Goal: Task Accomplishment & Management: Complete application form

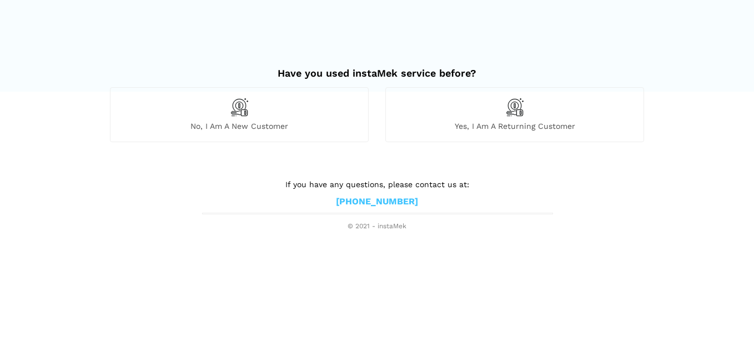
click at [239, 103] on img at bounding box center [239, 107] width 19 height 19
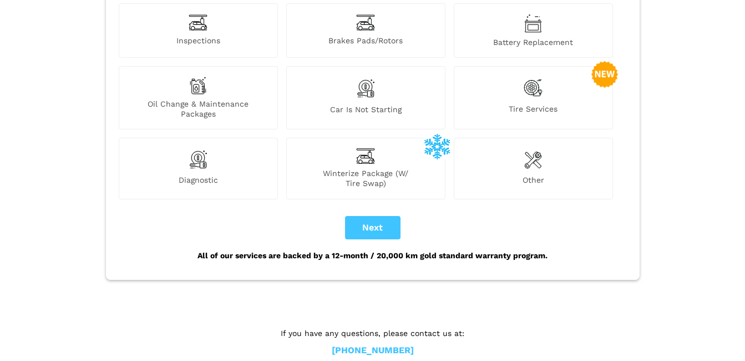
scroll to position [167, 0]
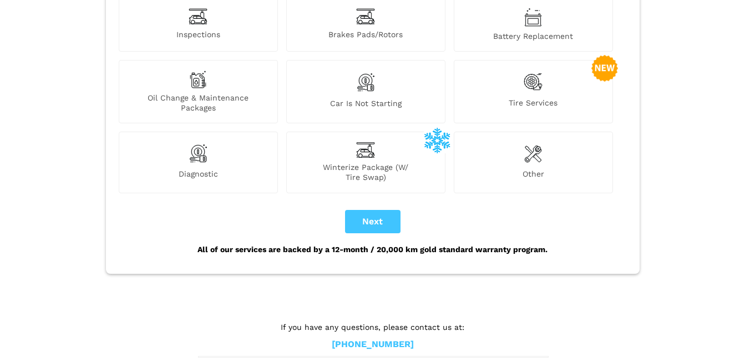
click at [537, 142] on img at bounding box center [533, 153] width 18 height 22
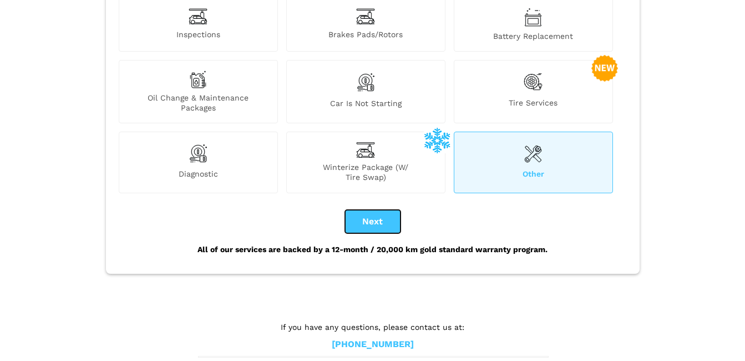
click at [371, 210] on button "Next" at bounding box center [372, 221] width 55 height 23
checkbox input "true"
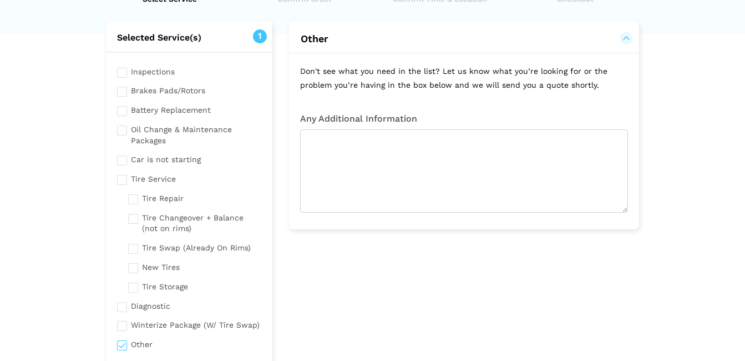
scroll to position [23, 0]
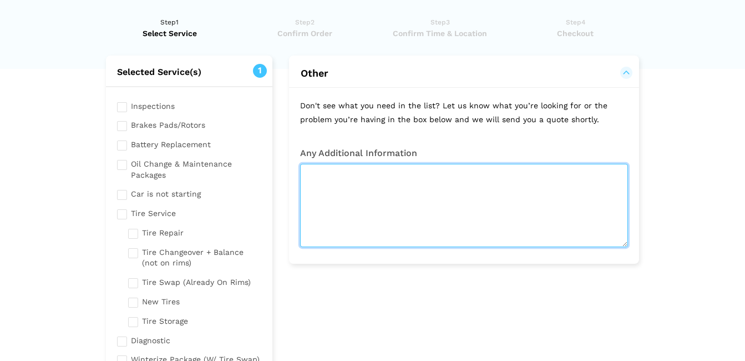
click at [311, 175] on textarea at bounding box center [464, 205] width 328 height 83
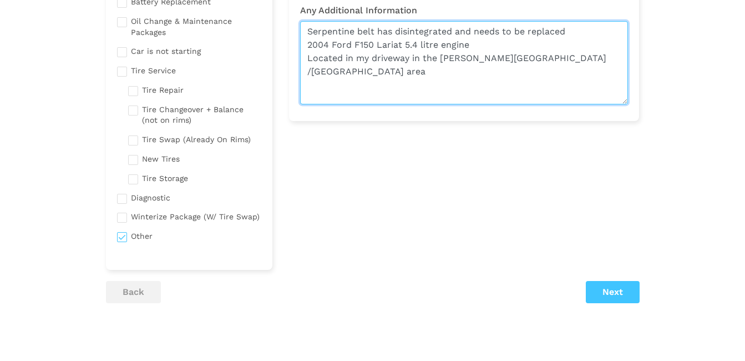
scroll to position [144, 0]
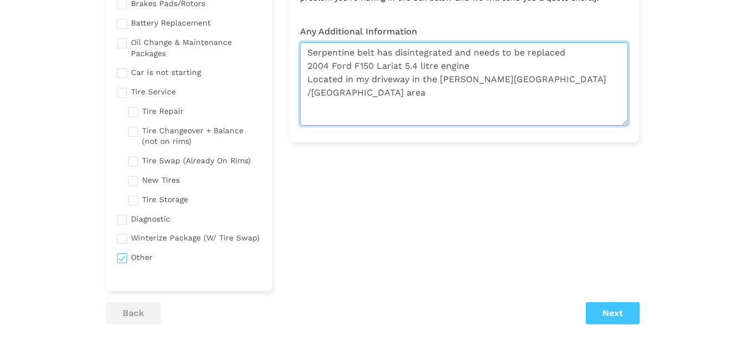
type textarea "Serpentine belt has disintegrated and needs to be replaced 2004 Ford F150 Laria…"
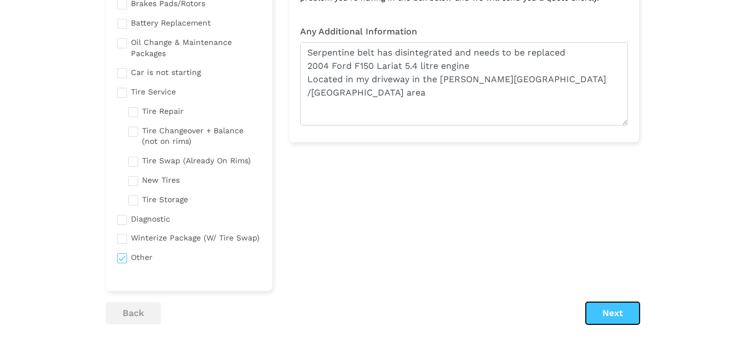
click at [600, 310] on button "Next" at bounding box center [613, 313] width 54 height 22
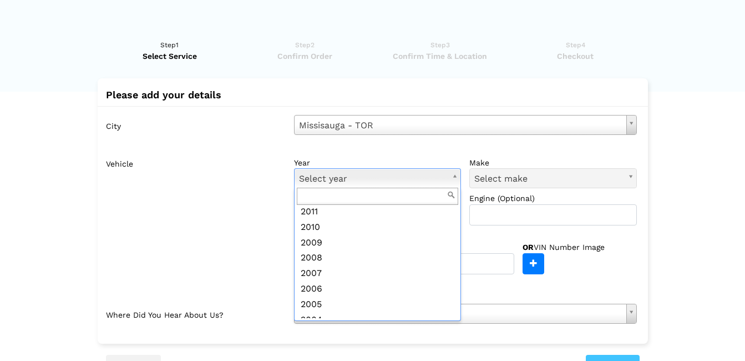
scroll to position [292, 0]
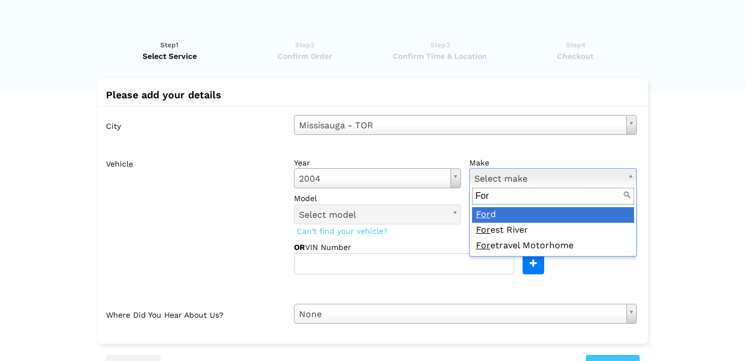
type input "Ford"
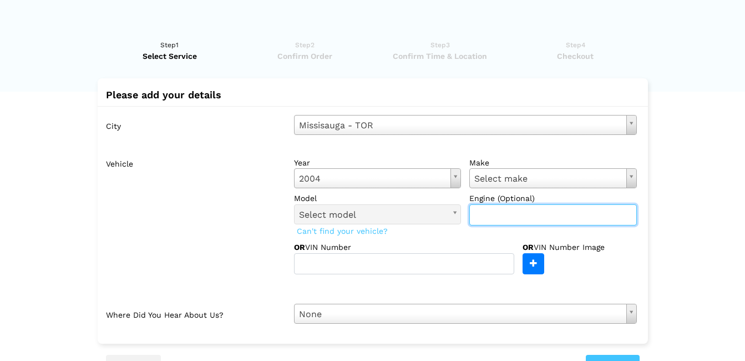
click at [488, 217] on input "text" at bounding box center [553, 214] width 168 height 21
click at [509, 215] on input "5.4" at bounding box center [553, 214] width 168 height 21
type input "5.4"
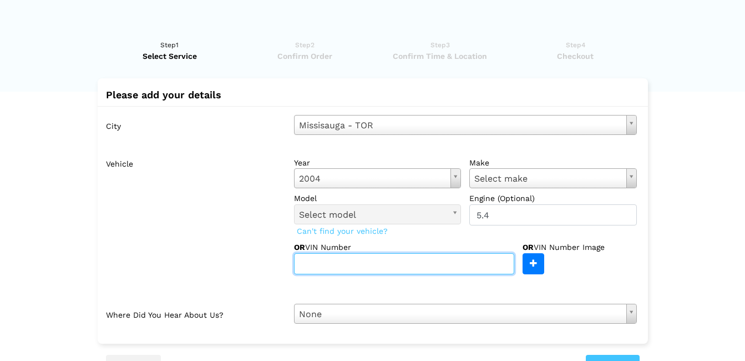
click at [305, 265] on input "text" at bounding box center [404, 263] width 220 height 21
type input "[US_VEHICLE_IDENTIFICATION_NUMBER]"
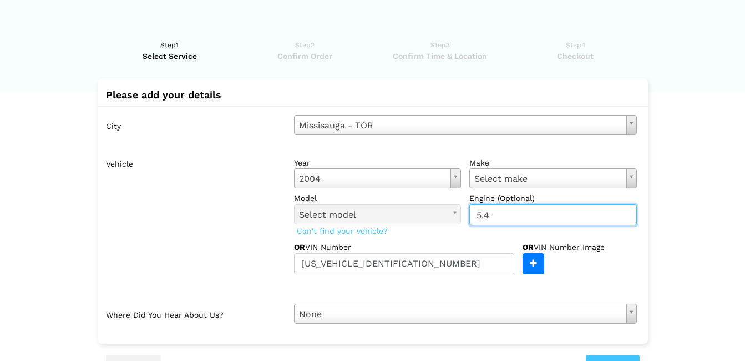
click at [508, 216] on input "5.4" at bounding box center [553, 214] width 168 height 21
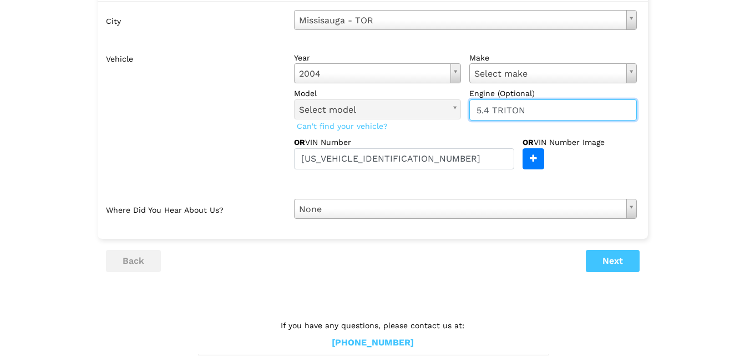
scroll to position [117, 0]
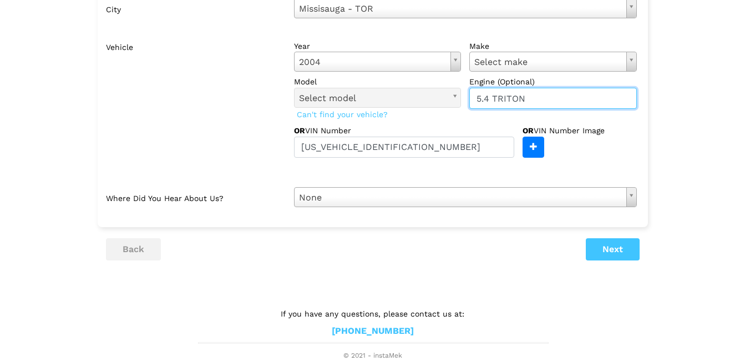
type input "5.4 TRITON"
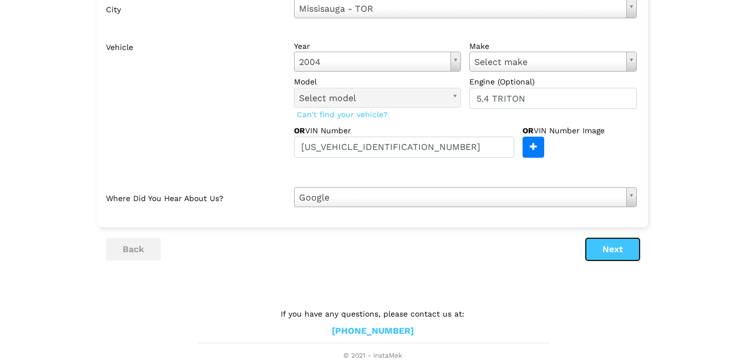
click at [612, 247] on button "Next" at bounding box center [613, 249] width 54 height 22
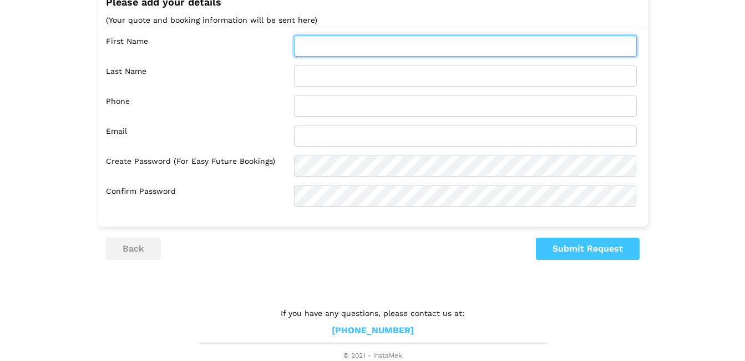
click at [315, 47] on input "text" at bounding box center [465, 46] width 343 height 21
type input "[PERSON_NAME]"
type input "Haslan"
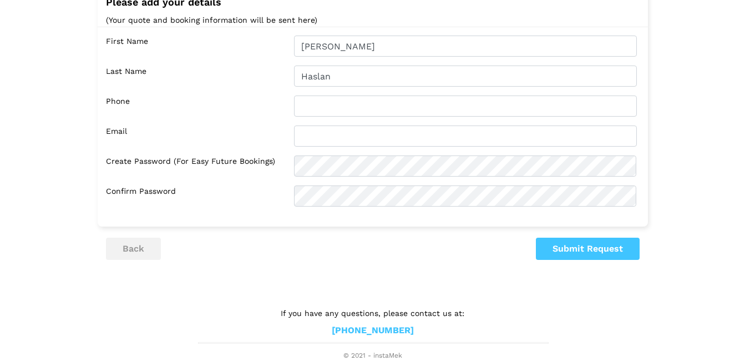
type input "4164561497"
type input "[EMAIL_ADDRESS][DOMAIN_NAME]"
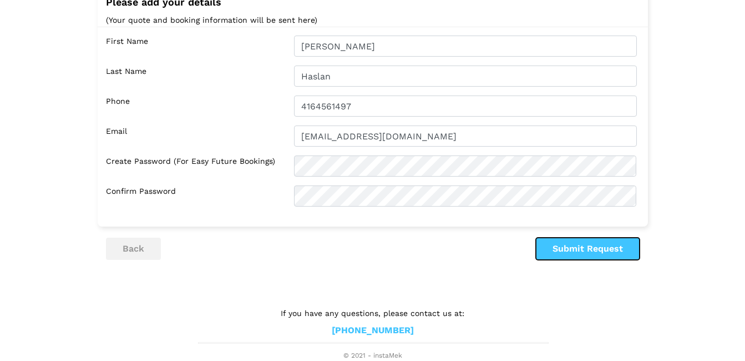
click at [578, 249] on button "Submit Request" at bounding box center [588, 249] width 104 height 22
